Goal: Information Seeking & Learning: Learn about a topic

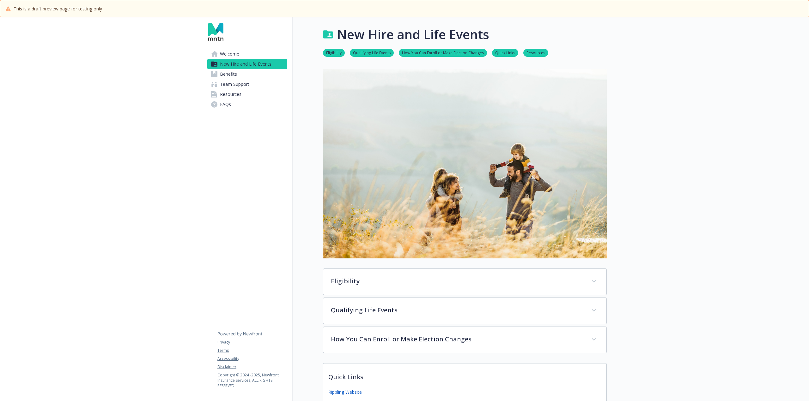
click at [232, 70] on span "Benefits" at bounding box center [228, 74] width 17 height 10
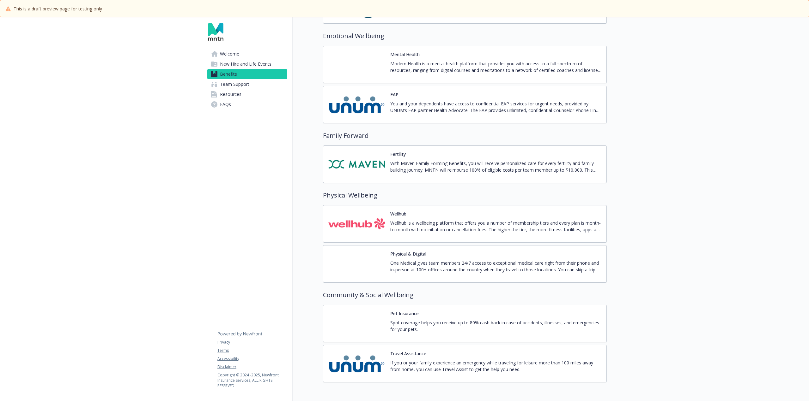
scroll to position [1213, 0]
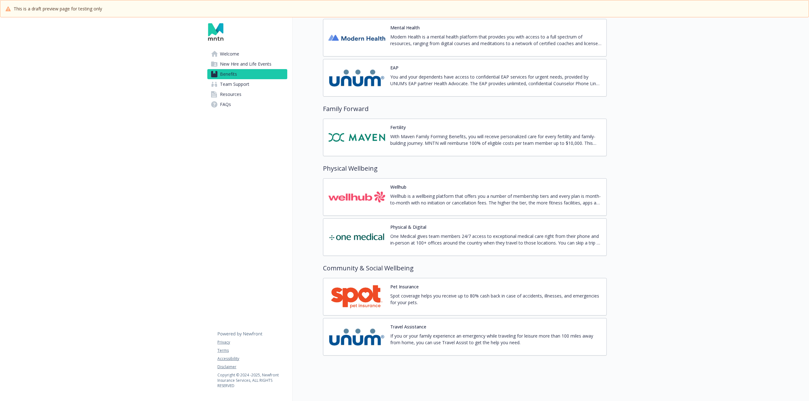
drag, startPoint x: 426, startPoint y: 368, endPoint x: 442, endPoint y: 354, distance: 21.5
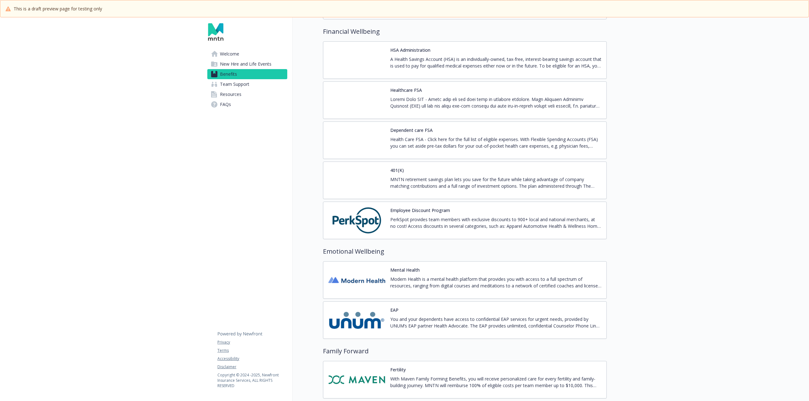
scroll to position [960, 0]
